Goal: Task Accomplishment & Management: Complete application form

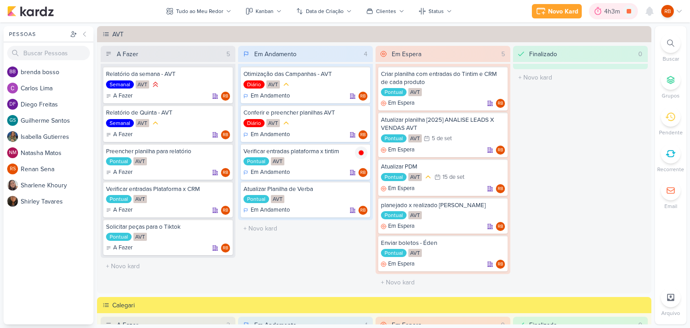
click at [613, 9] on div "4h3m" at bounding box center [613, 11] width 18 height 9
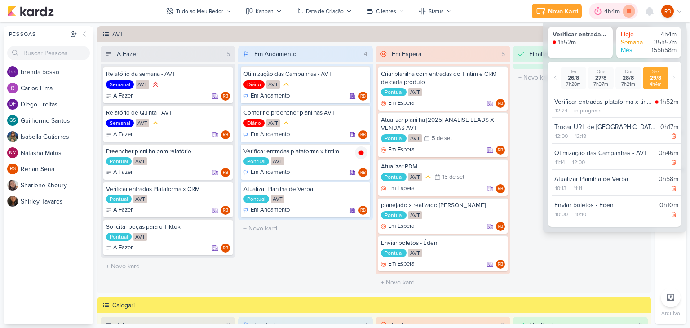
click at [629, 12] on icon at bounding box center [628, 11] width 4 height 4
click at [623, 12] on div "4h4m" at bounding box center [625, 11] width 18 height 9
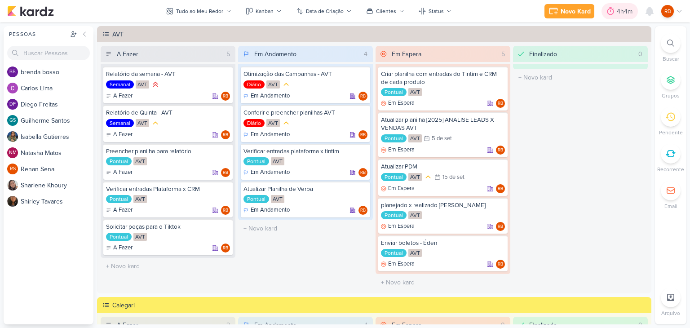
click at [623, 9] on div "4h4m" at bounding box center [625, 11] width 18 height 9
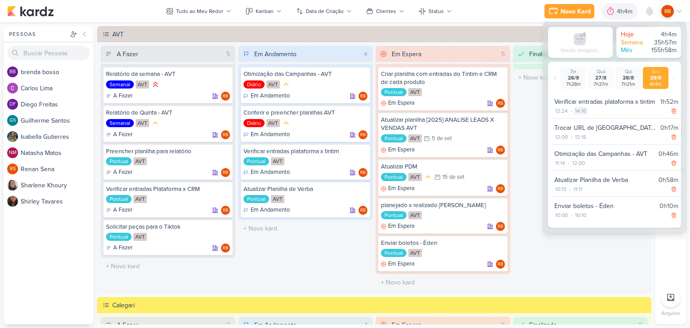
click at [576, 108] on div "14:16" at bounding box center [580, 111] width 13 height 8
select select "14"
click at [593, 123] on select "00 01 02 03 04 05 06 07 08 09 10 11 12 13 14 15 16 17 18 19 20 21 22 23 24 25 2…" at bounding box center [595, 122] width 13 height 11
select select "0"
click at [589, 117] on select "00 01 02 03 04 05 06 07 08 09 10 11 12 13 14 15 16 17 18 19 20 21 22 23 24 25 2…" at bounding box center [595, 122] width 13 height 11
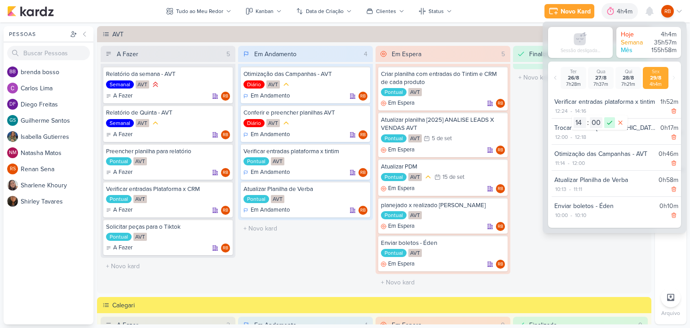
click at [608, 120] on icon at bounding box center [609, 122] width 11 height 11
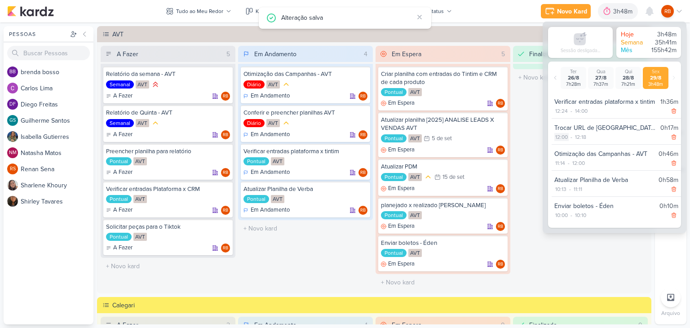
click at [559, 136] on div "12:00" at bounding box center [561, 137] width 14 height 8
click at [544, 140] on div "Sessão desligada... Hoje 3h48m Semana 35h41m Mês 155h42m Ter 26/8 7h28m" at bounding box center [614, 127] width 144 height 211
click at [613, 14] on div "3h48m" at bounding box center [624, 11] width 22 height 9
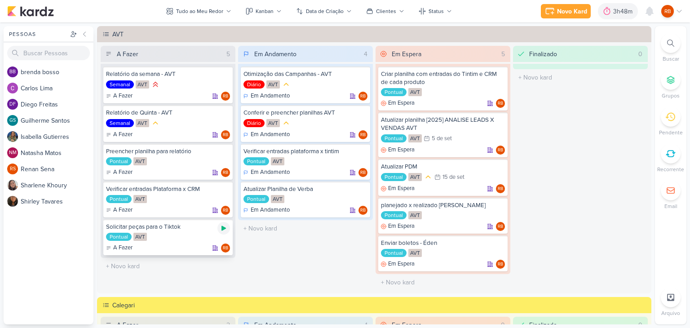
click at [224, 229] on icon at bounding box center [223, 227] width 7 height 7
click at [604, 15] on div "3h48m" at bounding box center [611, 11] width 22 height 9
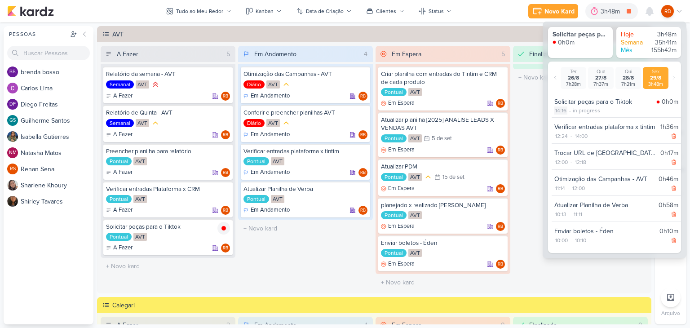
click at [558, 109] on div "14:16" at bounding box center [560, 110] width 13 height 8
select select "14"
click at [574, 120] on select "00 01 02 03 04 05 06 07 08 09 10 11 12 13 14 15 16 17 18 19 20 21 22 23 24 25 2…" at bounding box center [576, 122] width 13 height 11
select select "1"
click at [570, 117] on select "00 01 02 03 04 05 06 07 08 09 10 11 12 13 14 15 16 17 18 19 20 21 22 23 24 25 2…" at bounding box center [576, 122] width 13 height 11
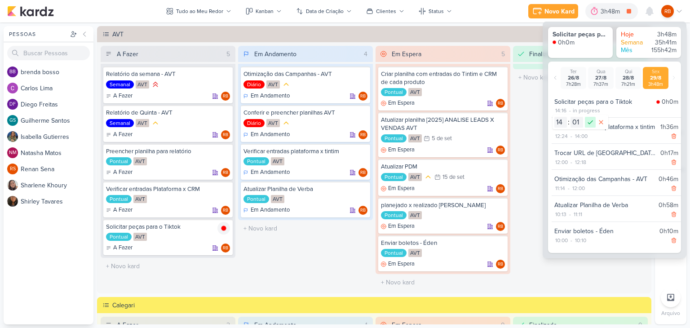
click at [590, 123] on icon at bounding box center [590, 122] width 11 height 11
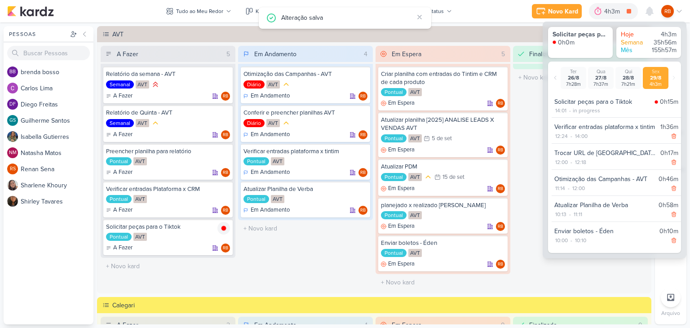
click at [526, 170] on div "Finalizado 0 O título do kard deve ter menos que 100 caracteres" at bounding box center [580, 168] width 135 height 245
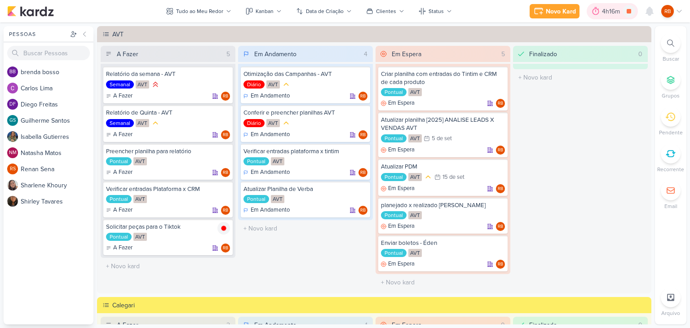
click at [610, 8] on div "4h16m" at bounding box center [612, 11] width 21 height 9
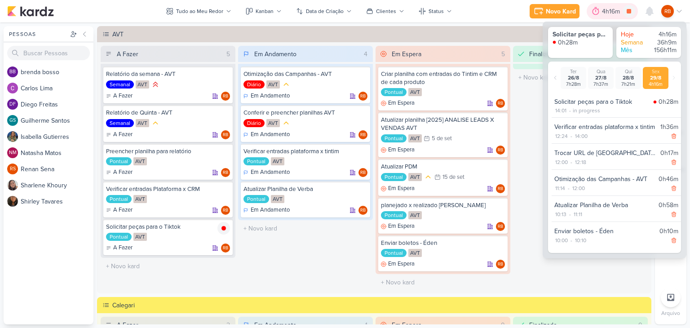
click at [610, 8] on div "4h16m" at bounding box center [612, 11] width 21 height 9
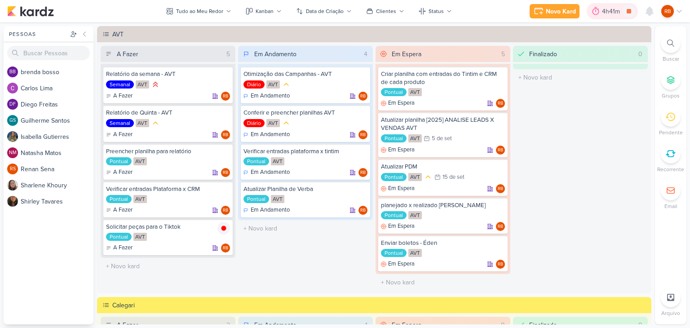
click at [609, 13] on div "4h41m" at bounding box center [612, 11] width 21 height 9
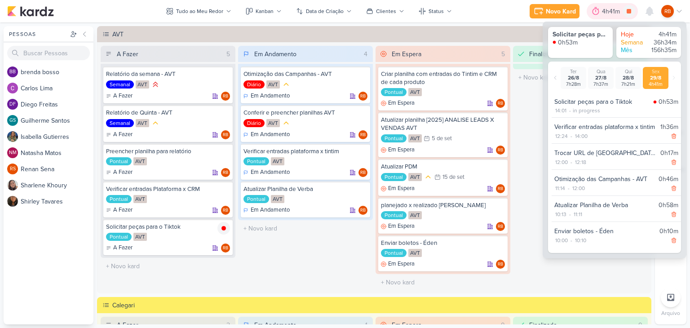
click at [609, 13] on div "4h41m" at bounding box center [612, 11] width 21 height 9
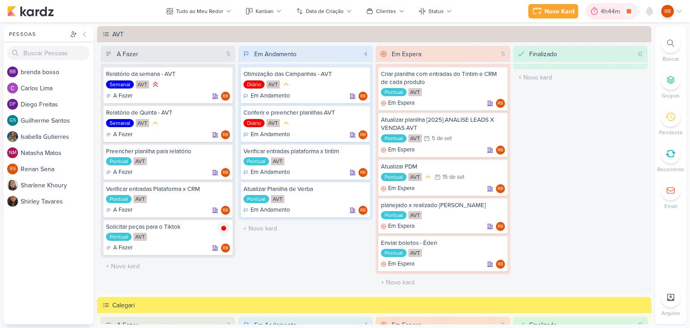
click at [609, 11] on div "4h44m" at bounding box center [611, 11] width 22 height 9
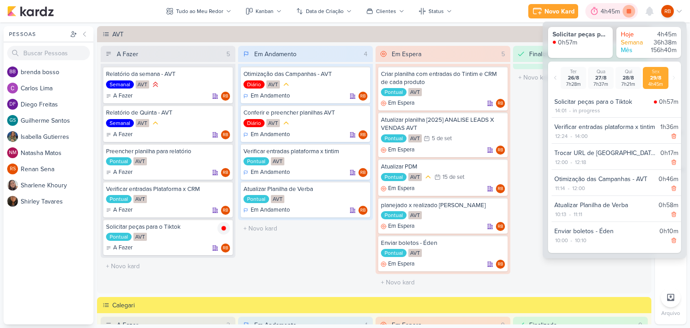
click at [628, 9] on icon at bounding box center [628, 11] width 13 height 13
click at [177, 227] on div "Solicitar peças para o Tiktok" at bounding box center [168, 227] width 124 height 8
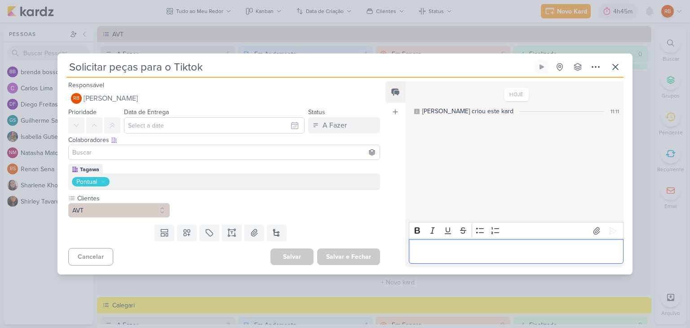
click at [450, 240] on div "Editor editing area: main" at bounding box center [516, 251] width 215 height 25
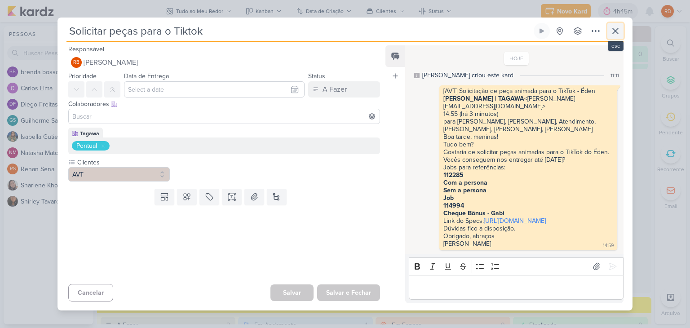
click at [615, 26] on icon at bounding box center [615, 31] width 11 height 11
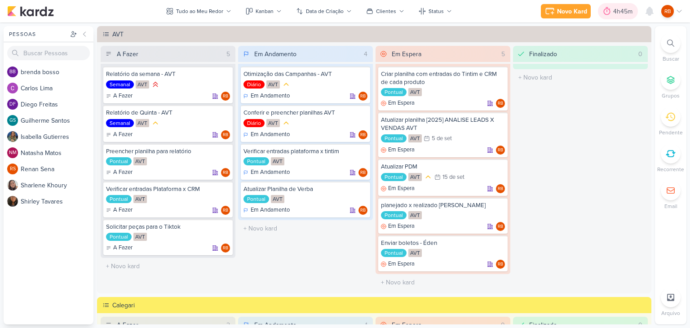
click at [619, 10] on div "4h45m" at bounding box center [624, 11] width 22 height 9
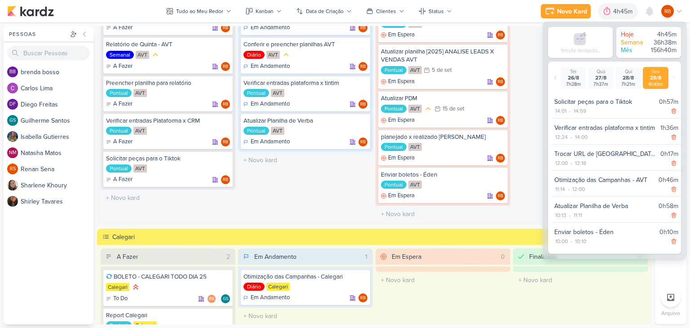
scroll to position [180, 0]
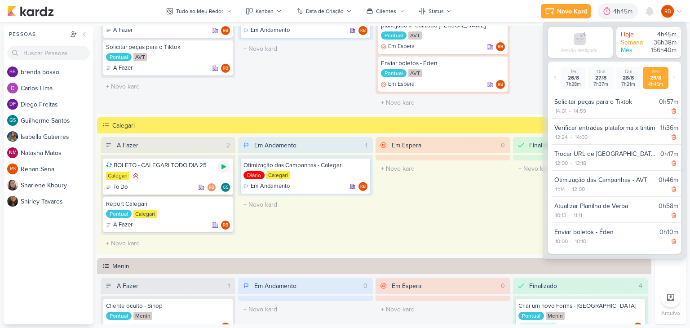
click at [220, 166] on icon at bounding box center [223, 166] width 7 height 7
click at [606, 12] on div "4h45m" at bounding box center [611, 11] width 22 height 9
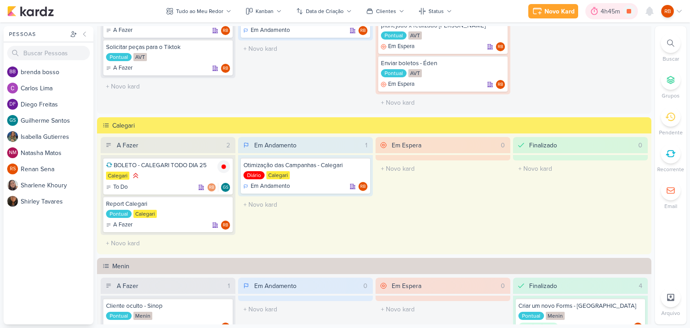
click at [606, 12] on div "4h45m" at bounding box center [611, 11] width 22 height 9
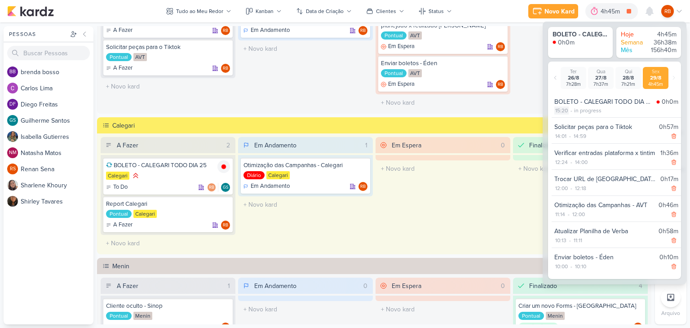
click at [564, 111] on div "15:20" at bounding box center [561, 110] width 14 height 8
select select "15"
click at [575, 123] on select "00 01 02 03 04 05 06 07 08 09 10 11 12 13 14 15 16 17 18 19 20 21 22 23 24 25 2…" at bounding box center [576, 122] width 13 height 11
select select "0"
click at [570, 117] on select "00 01 02 03 04 05 06 07 08 09 10 11 12 13 14 15 16 17 18 19 20 21 22 23 24 25 2…" at bounding box center [576, 122] width 13 height 11
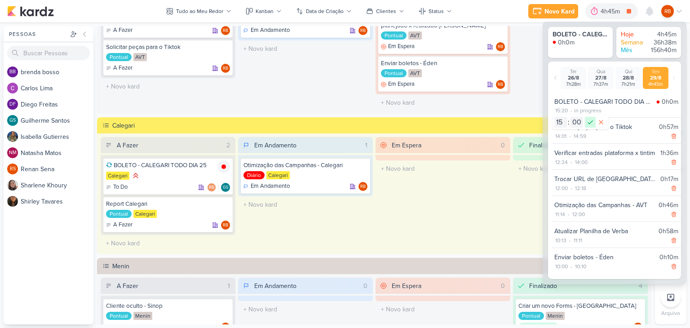
click at [590, 120] on icon at bounding box center [590, 122] width 11 height 11
click at [629, 11] on icon at bounding box center [628, 11] width 4 height 4
click at [175, 177] on div "Calegari" at bounding box center [168, 176] width 124 height 10
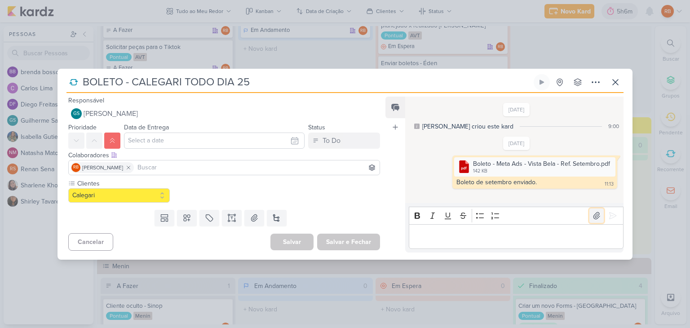
click at [592, 218] on icon at bounding box center [596, 215] width 9 height 9
click at [506, 238] on p "Editor editing area: main" at bounding box center [515, 236] width 205 height 11
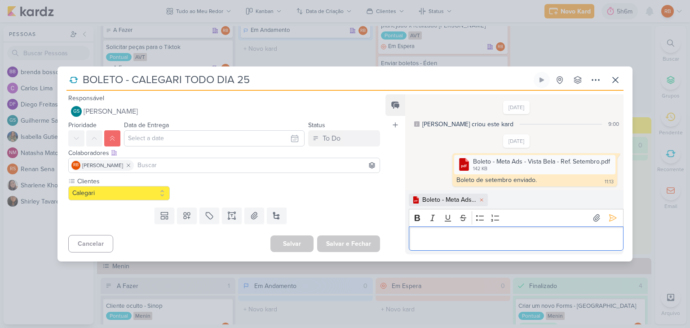
click at [503, 240] on p "Editor editing area: main" at bounding box center [515, 238] width 205 height 11
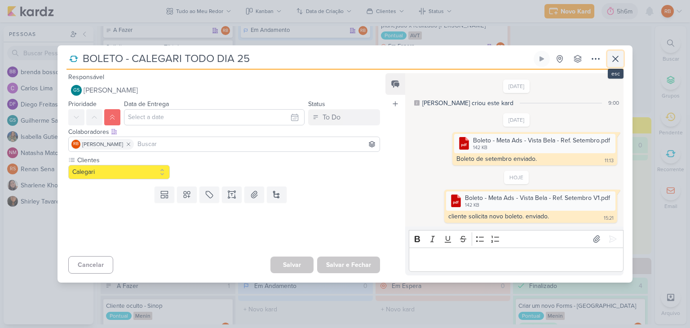
click at [611, 56] on icon at bounding box center [615, 58] width 11 height 11
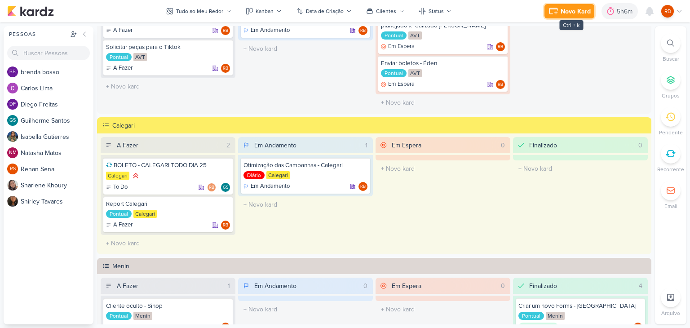
click at [569, 8] on div "Novo Kard" at bounding box center [575, 11] width 30 height 9
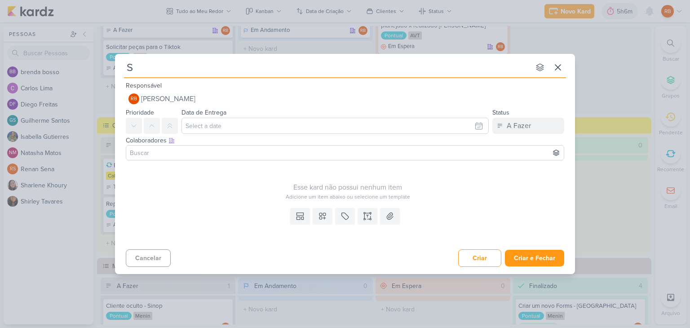
type input "Su"
type input "Sub"
type input "Subir"
type input "Subir n"
type input "Subir novas"
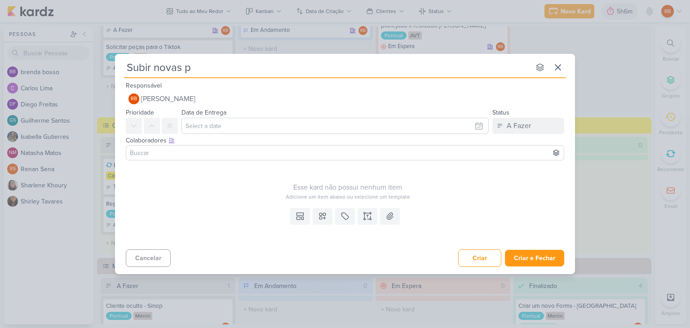
type input "Subir novas pe"
type input "Subir novas peças"
type input "Subir novas peças AV"
type input "Subir novas peças AVT"
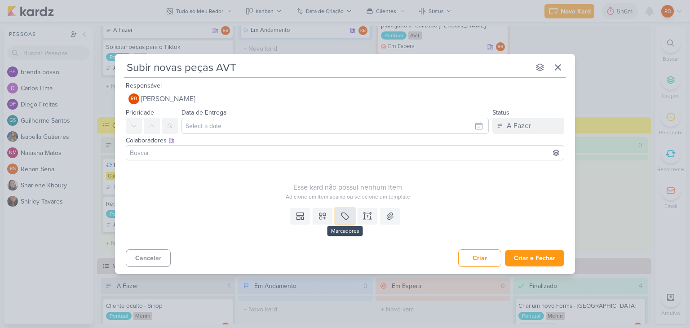
click at [345, 214] on icon at bounding box center [344, 215] width 9 height 9
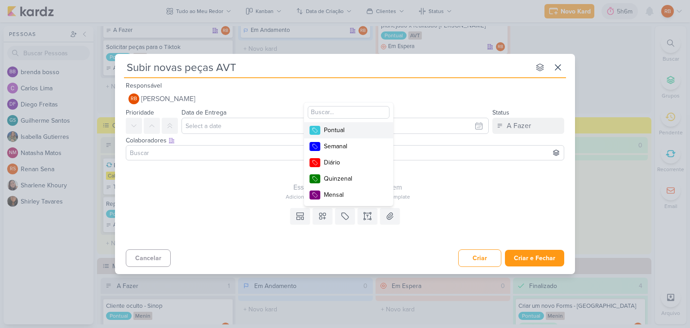
drag, startPoint x: 350, startPoint y: 130, endPoint x: 345, endPoint y: 135, distance: 7.3
click at [349, 130] on div "Pontual" at bounding box center [353, 129] width 58 height 9
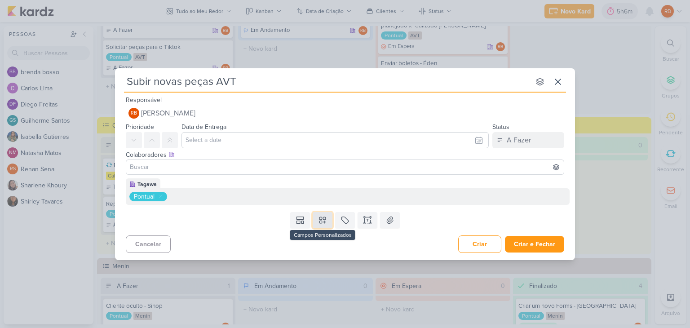
click at [320, 221] on icon at bounding box center [322, 219] width 9 height 9
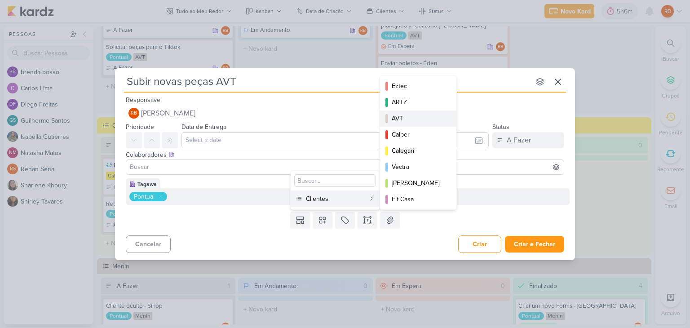
click at [409, 121] on div "AVT" at bounding box center [418, 118] width 54 height 9
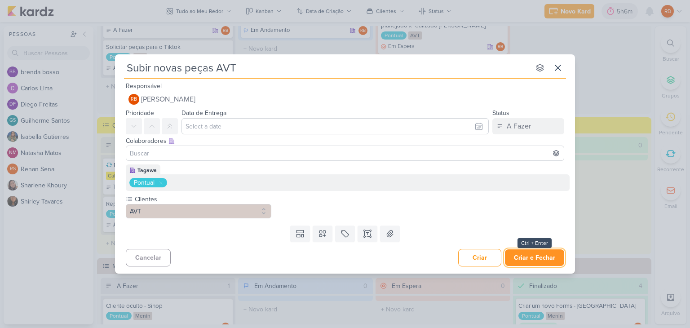
click at [545, 261] on button "Criar e Fechar" at bounding box center [534, 257] width 59 height 17
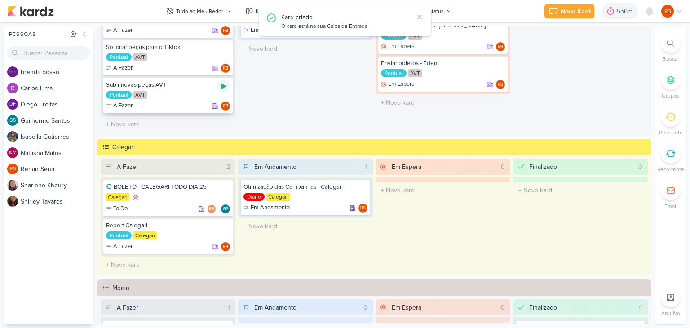
click at [223, 83] on icon at bounding box center [223, 86] width 7 height 7
